Goal: Task Accomplishment & Management: Use online tool/utility

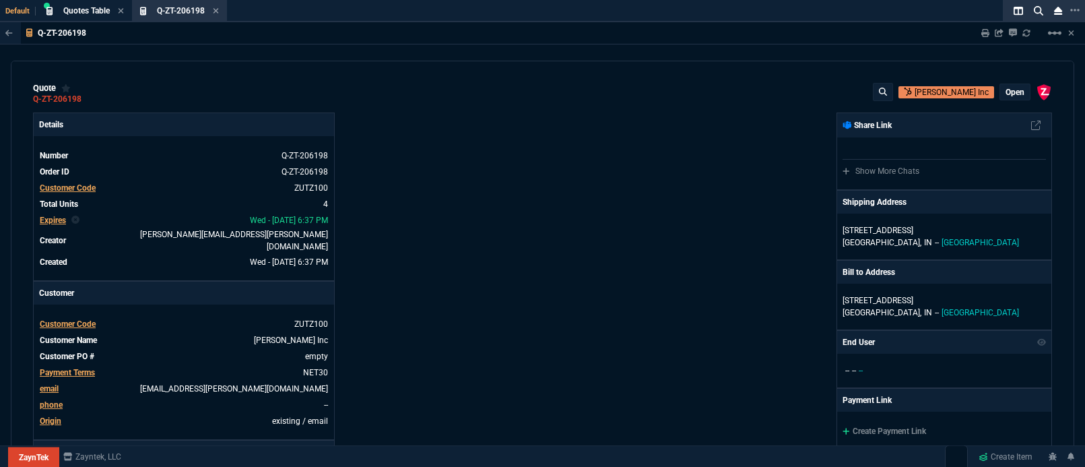
select select "5: [PERSON_NAME]"
click at [219, 13] on icon at bounding box center [216, 10] width 5 height 5
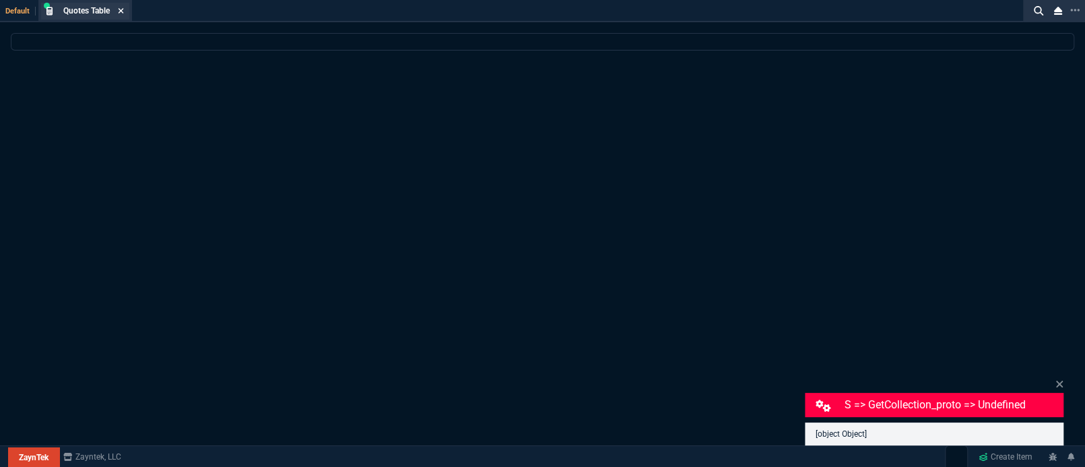
click at [123, 11] on icon at bounding box center [121, 10] width 5 height 5
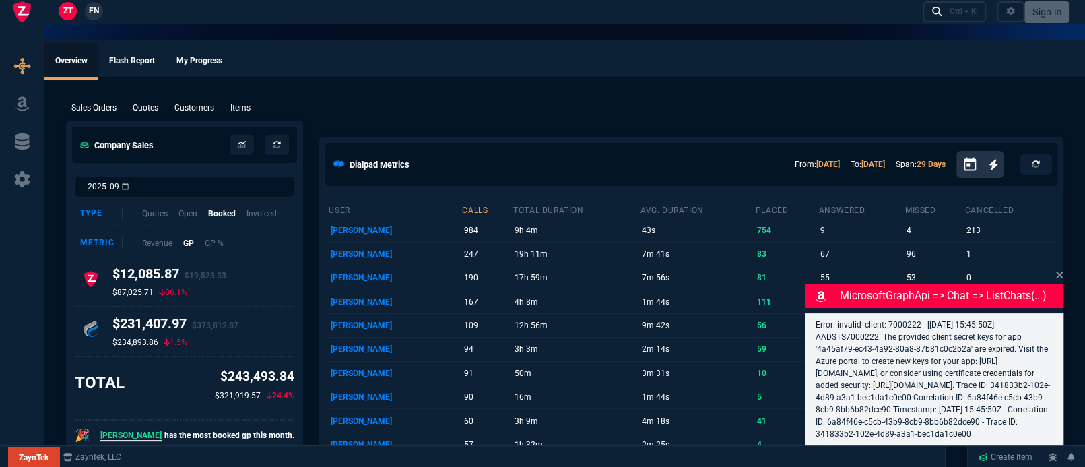
select select "5: [PERSON_NAME]"
